Goal: Transaction & Acquisition: Purchase product/service

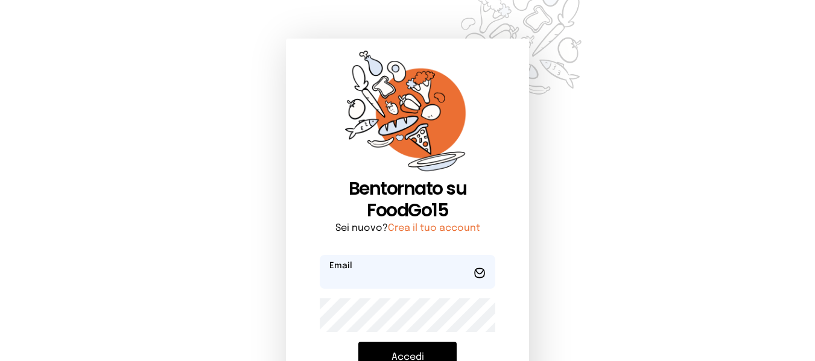
type input "**********"
click at [407, 342] on button "Accedi" at bounding box center [407, 357] width 98 height 31
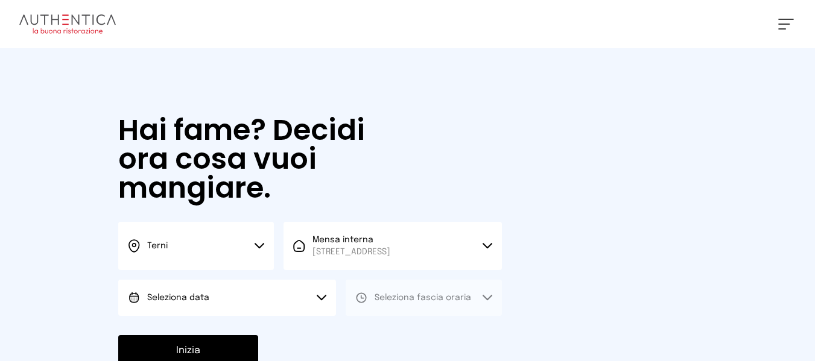
click at [303, 282] on button "Seleziona data" at bounding box center [227, 298] width 218 height 36
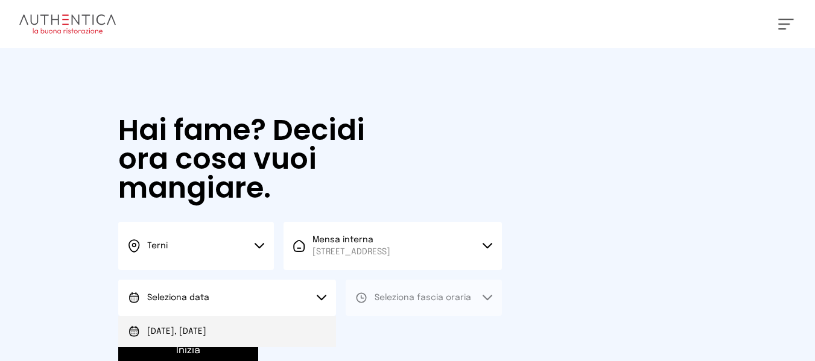
click at [298, 329] on li "[DATE], [DATE]" at bounding box center [227, 331] width 218 height 31
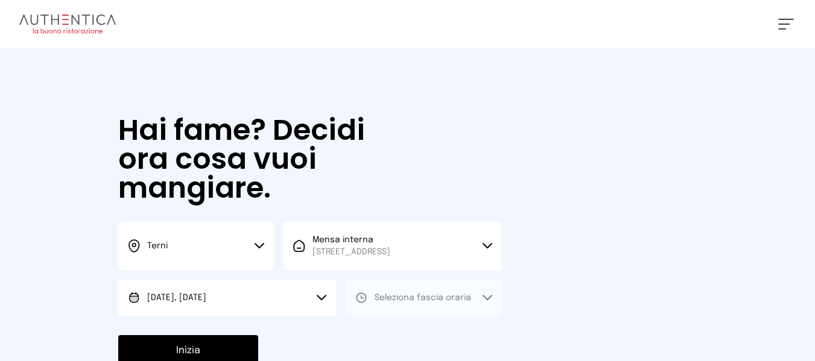
click at [385, 305] on button "Seleziona fascia oraria" at bounding box center [424, 298] width 156 height 36
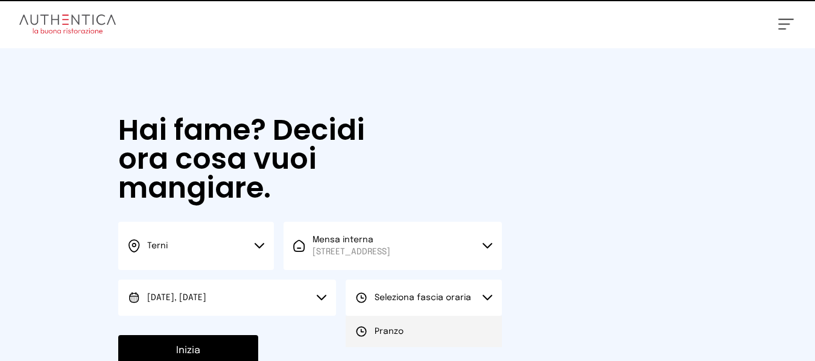
click at [369, 332] on div "Pranzo" at bounding box center [379, 332] width 48 height 12
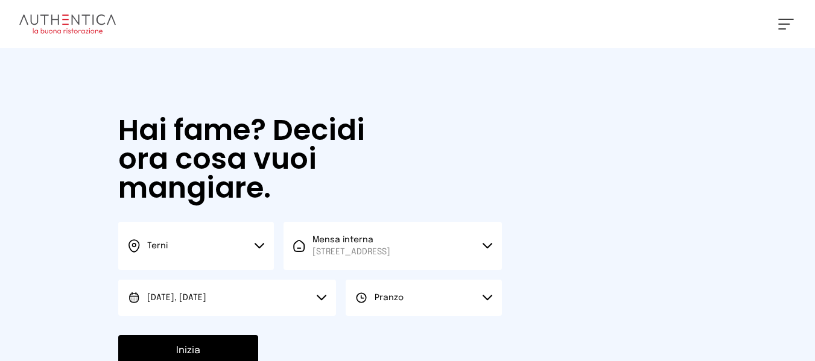
click at [230, 342] on button "Inizia" at bounding box center [188, 350] width 140 height 31
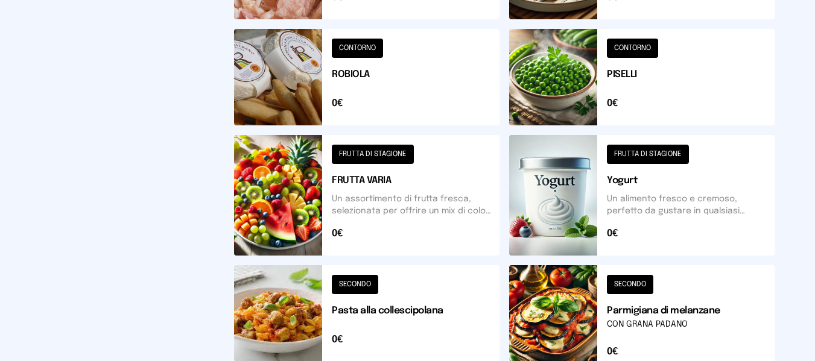
scroll to position [601, 0]
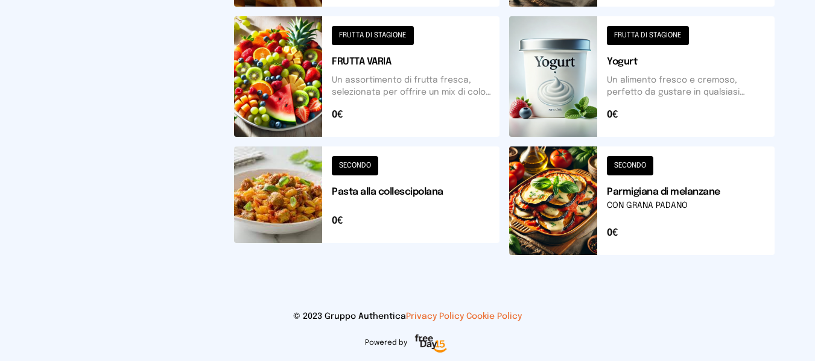
click at [438, 229] on button at bounding box center [366, 201] width 265 height 109
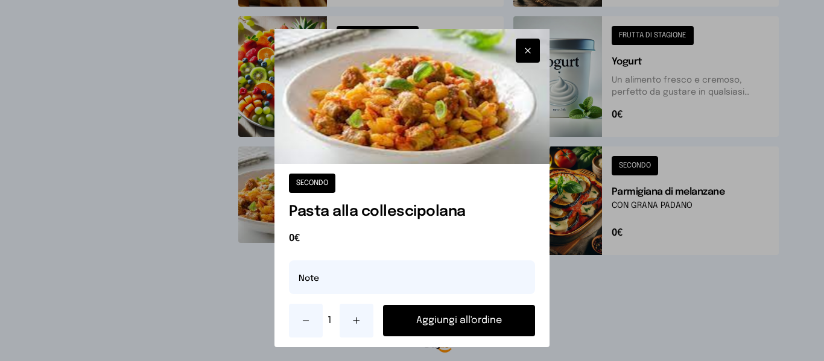
click at [623, 306] on div at bounding box center [412, 180] width 824 height 361
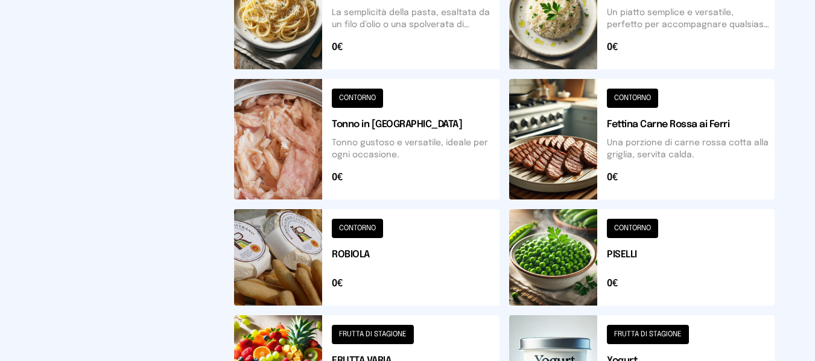
scroll to position [300, 0]
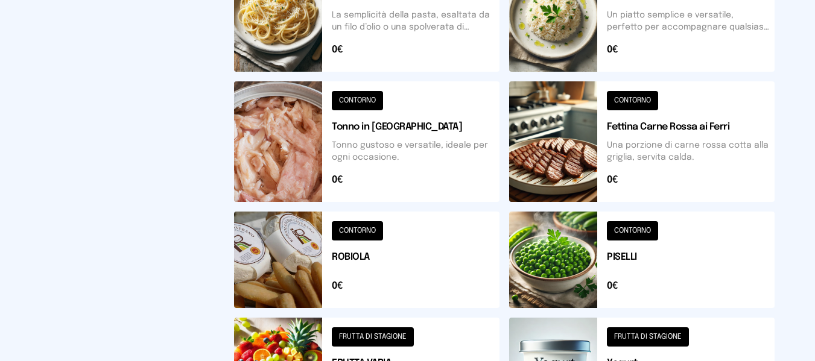
click at [684, 233] on button at bounding box center [641, 260] width 265 height 96
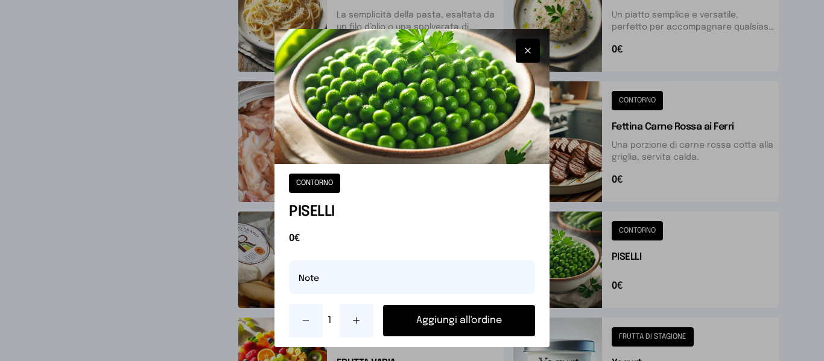
click at [475, 311] on button "Aggiungi all'ordine" at bounding box center [458, 320] width 151 height 31
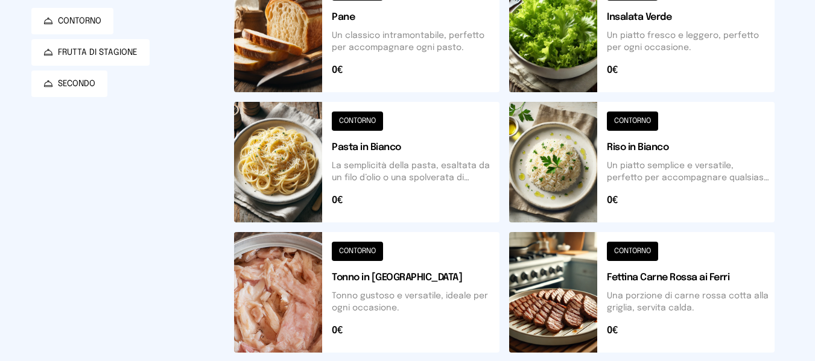
scroll to position [119, 0]
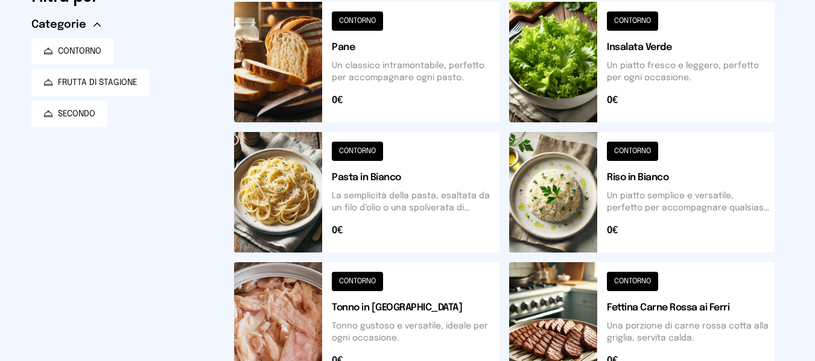
click at [694, 191] on button at bounding box center [641, 192] width 265 height 121
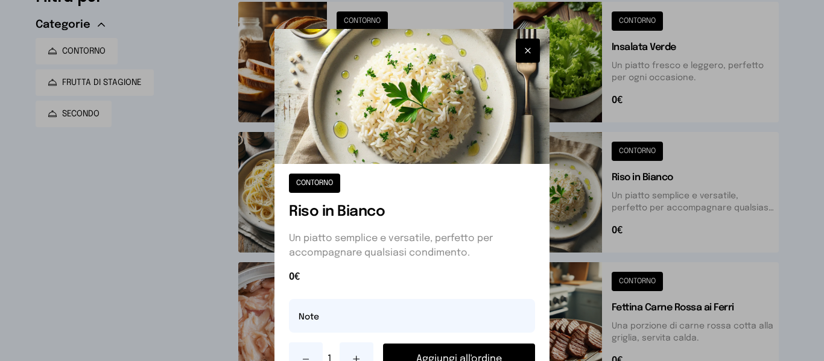
click at [492, 350] on button "Aggiungi all'ordine" at bounding box center [458, 359] width 151 height 31
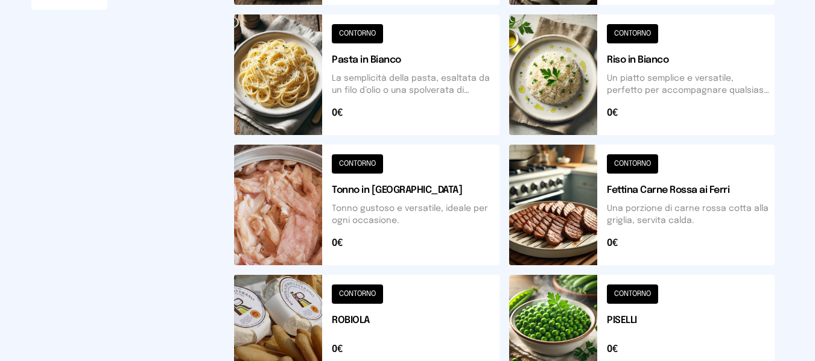
scroll to position [239, 0]
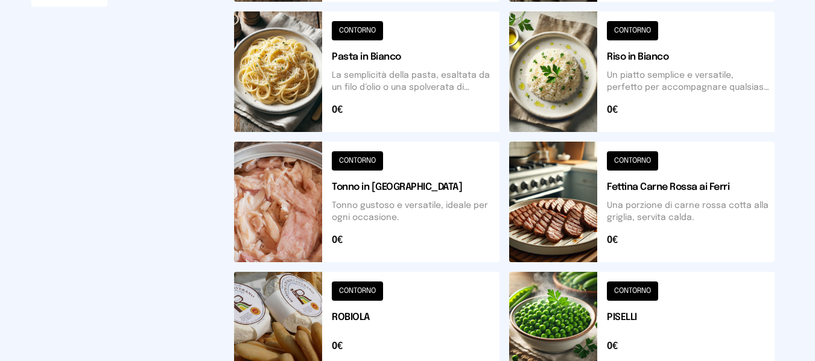
click at [620, 221] on button at bounding box center [641, 202] width 265 height 121
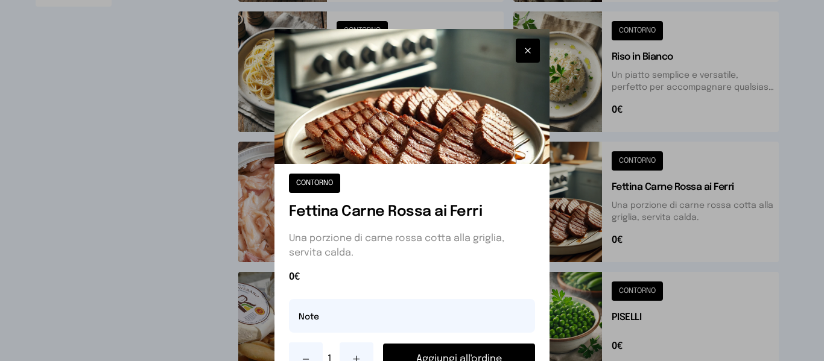
click at [464, 347] on button "Aggiungi all'ordine" at bounding box center [458, 359] width 151 height 31
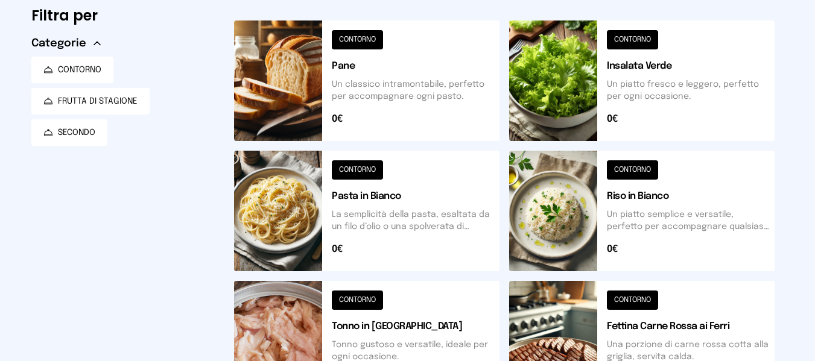
scroll to position [0, 0]
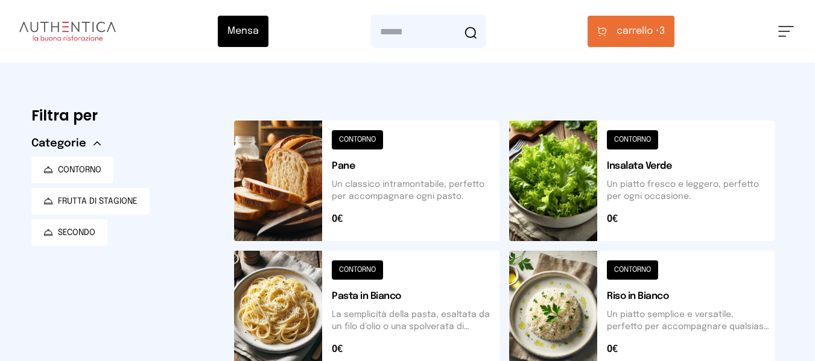
click at [651, 28] on span "carrello •" at bounding box center [637, 31] width 43 height 14
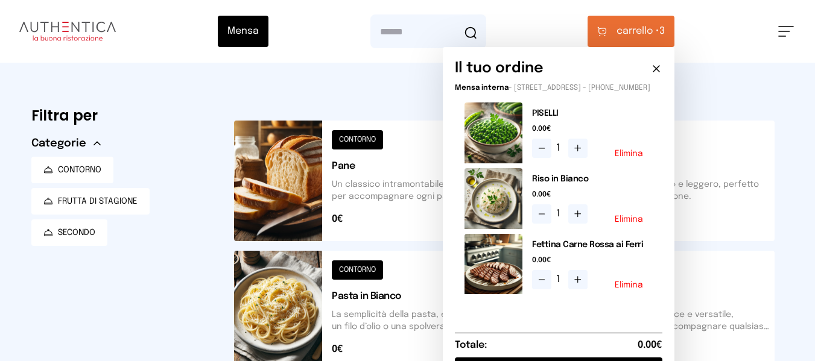
scroll to position [60, 0]
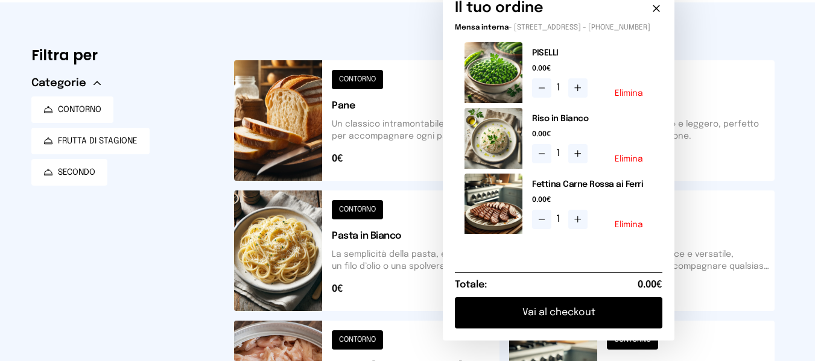
click at [594, 329] on button "Vai al checkout" at bounding box center [558, 312] width 207 height 31
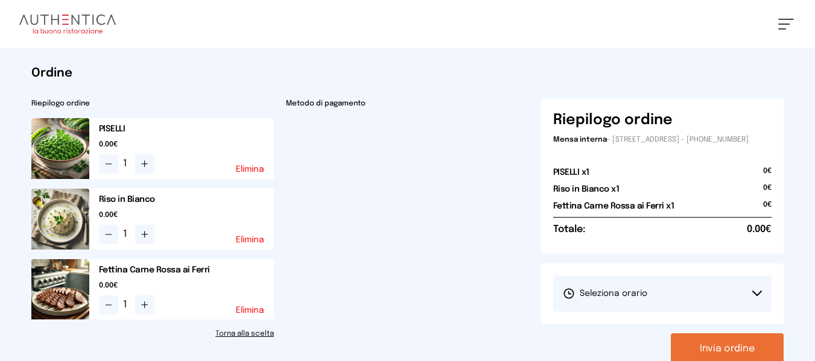
click at [585, 292] on button "Seleziona orario" at bounding box center [662, 294] width 219 height 36
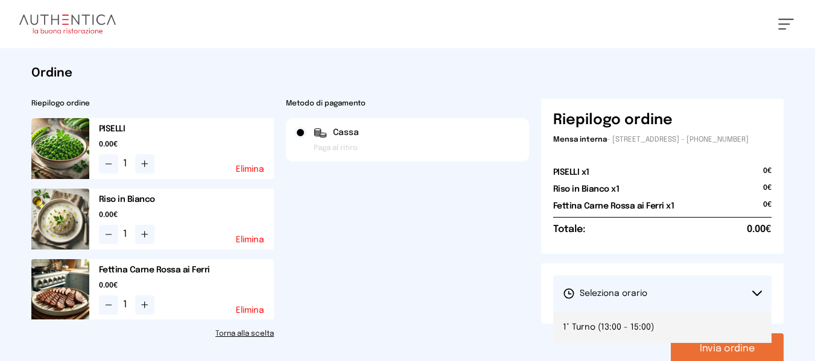
click at [590, 323] on li "1° Turno (13:00 - 15:00)" at bounding box center [662, 327] width 219 height 31
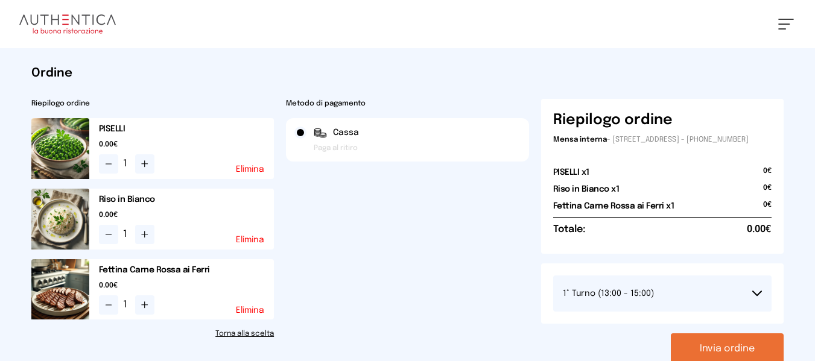
drag, startPoint x: 686, startPoint y: 349, endPoint x: 659, endPoint y: 273, distance: 80.7
click at [687, 350] on button "Invia ordine" at bounding box center [727, 348] width 113 height 31
